Goal: Transaction & Acquisition: Book appointment/travel/reservation

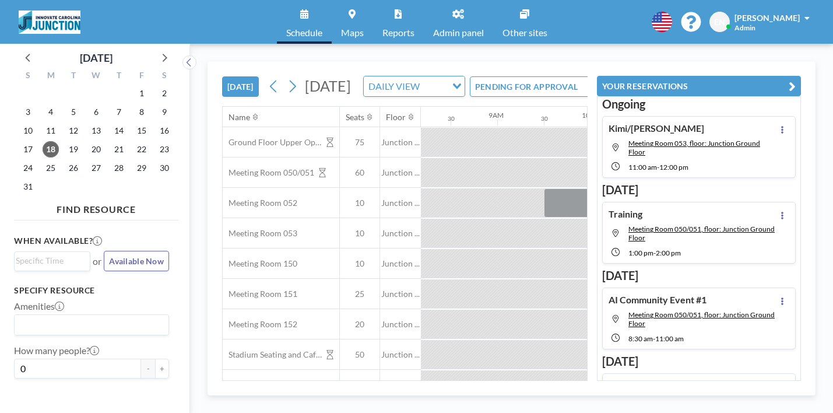
scroll to position [0, 796]
drag, startPoint x: 385, startPoint y: 163, endPoint x: 395, endPoint y: 166, distance: 9.8
click at [395, 166] on div "Ground Floor Upper Open Area 75 Junction ... Meeting Room 050/051 60 Junction .…" at bounding box center [645, 278] width 2436 height 303
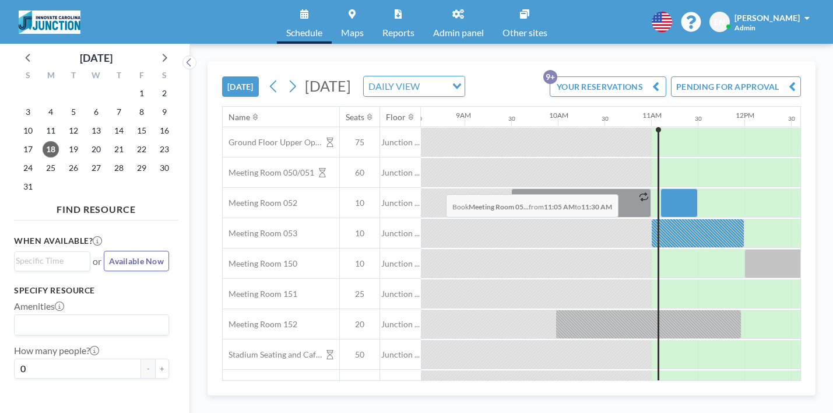
click at [660, 188] on div at bounding box center [678, 202] width 37 height 29
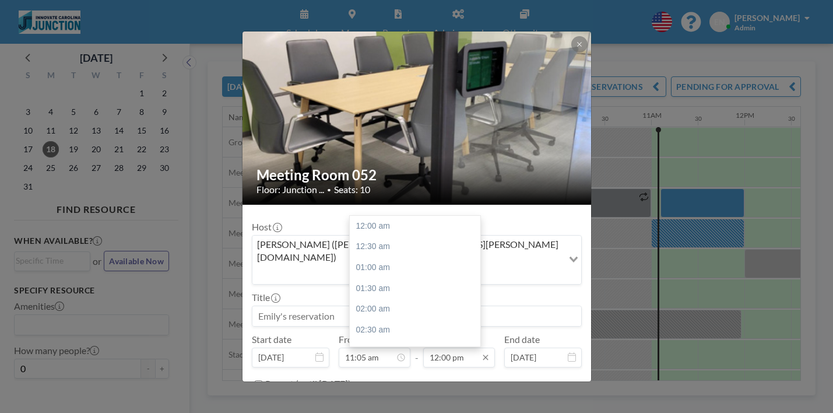
scroll to position [446, 0]
click at [439, 347] on input "12:00 pm" at bounding box center [459, 357] width 72 height 20
click at [409, 267] on div "12:00 pm" at bounding box center [415, 277] width 131 height 21
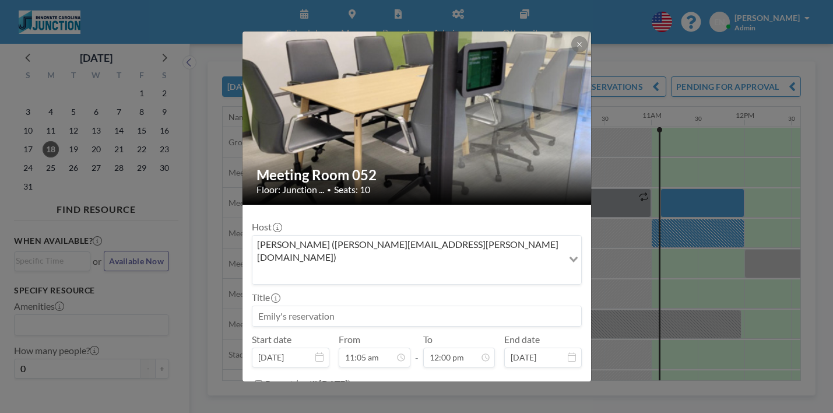
click at [327, 306] on input at bounding box center [416, 316] width 329 height 20
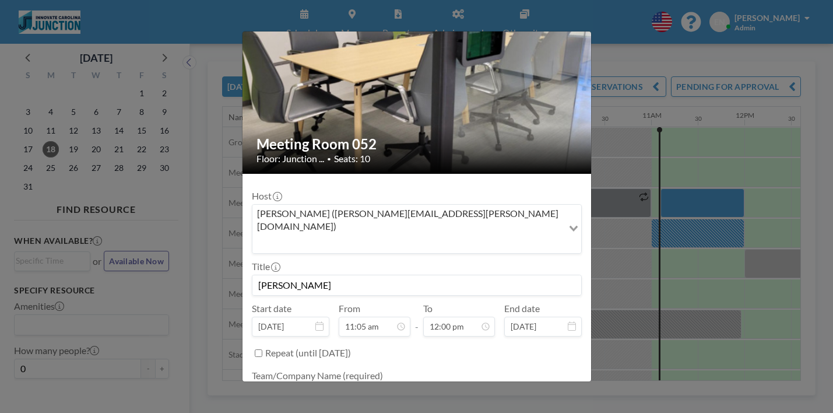
type input "[PERSON_NAME]"
click at [358, 383] on textarea at bounding box center [417, 393] width 330 height 20
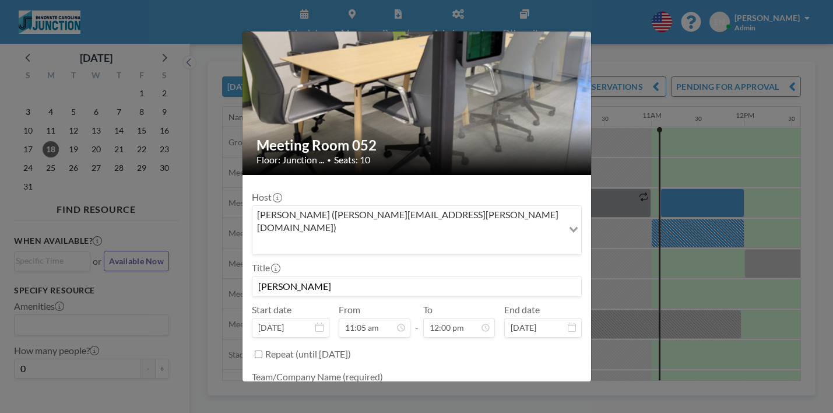
scroll to position [29, 0]
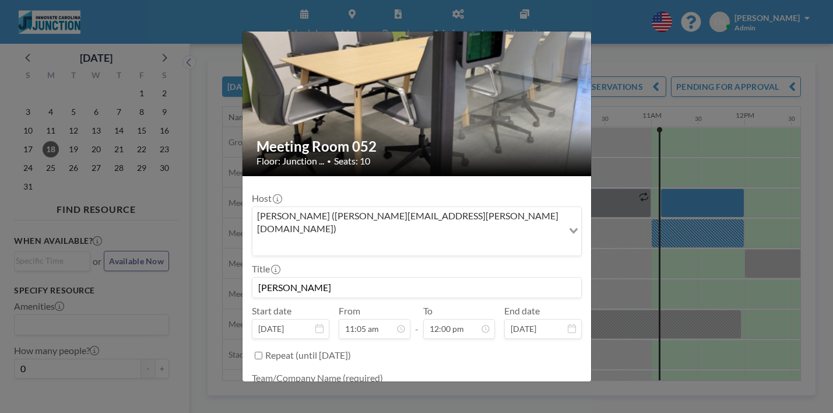
type textarea "Innovate"
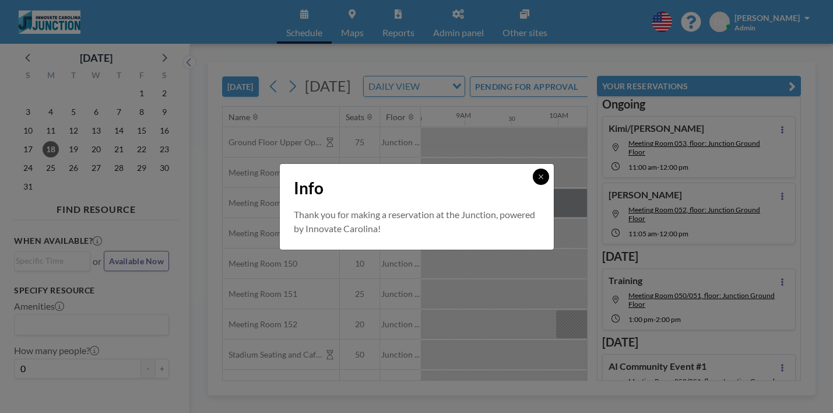
click at [533, 185] on button at bounding box center [541, 176] width 16 height 16
